Goal: Transaction & Acquisition: Purchase product/service

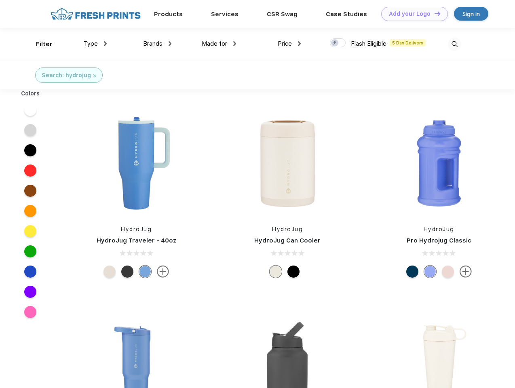
click at [412, 14] on link "Add your Logo Design Tool" at bounding box center [414, 14] width 67 height 14
click at [0, 0] on div "Design Tool" at bounding box center [0, 0] width 0 height 0
click at [434, 13] on link "Add your Logo Design Tool" at bounding box center [414, 14] width 67 height 14
click at [39, 44] on div "Filter" at bounding box center [44, 44] width 17 height 9
click at [95, 44] on span "Type" at bounding box center [91, 43] width 14 height 7
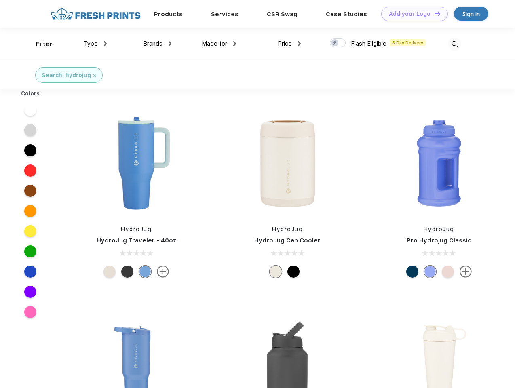
click at [157, 44] on span "Brands" at bounding box center [152, 43] width 19 height 7
click at [219, 44] on span "Made for" at bounding box center [214, 43] width 25 height 7
click at [289, 44] on span "Price" at bounding box center [285, 43] width 14 height 7
click at [338, 43] on div at bounding box center [338, 42] width 16 height 9
click at [335, 43] on input "checkbox" at bounding box center [332, 40] width 5 height 5
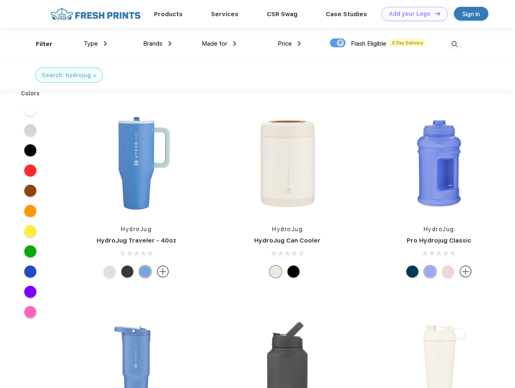
click at [454, 44] on img at bounding box center [454, 44] width 13 height 13
